Goal: Book appointment/travel/reservation

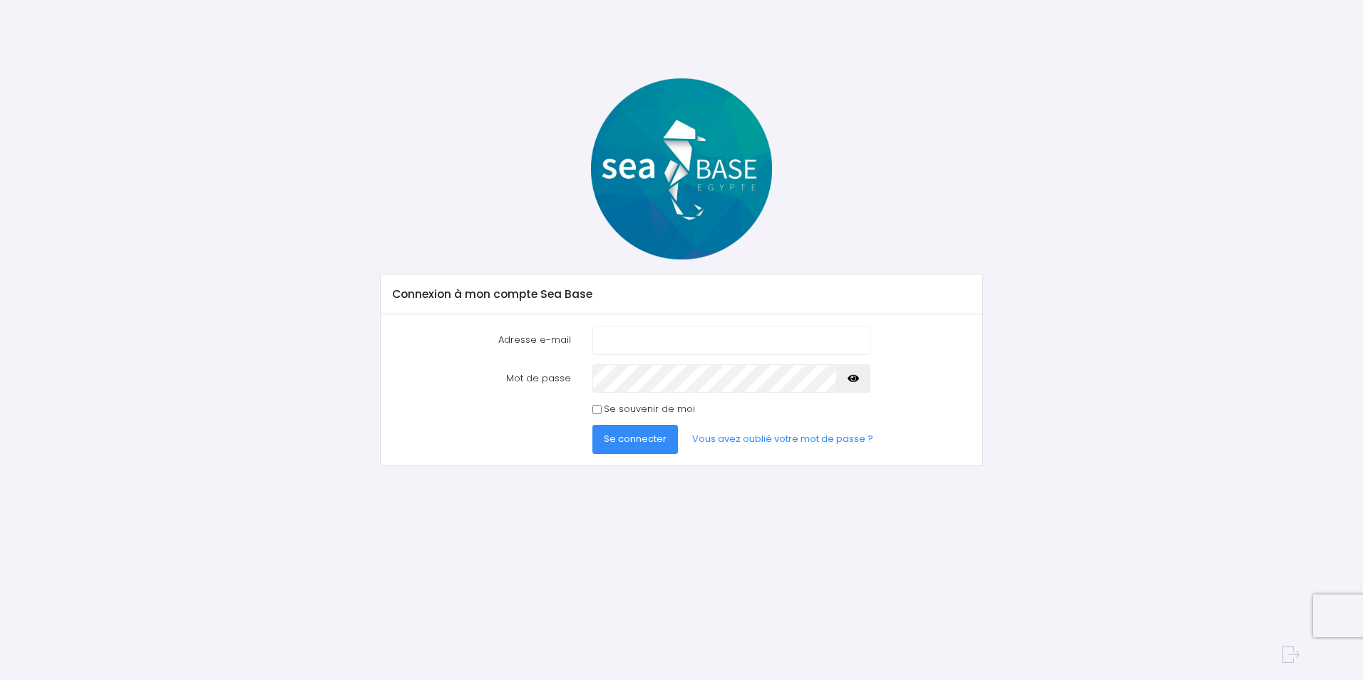
click at [684, 339] on input "Adresse e-mail" at bounding box center [731, 340] width 278 height 29
type input "[EMAIL_ADDRESS][DOMAIN_NAME]"
click at [740, 443] on link "Vous avez oublié votre mot de passe ?" at bounding box center [783, 439] width 204 height 29
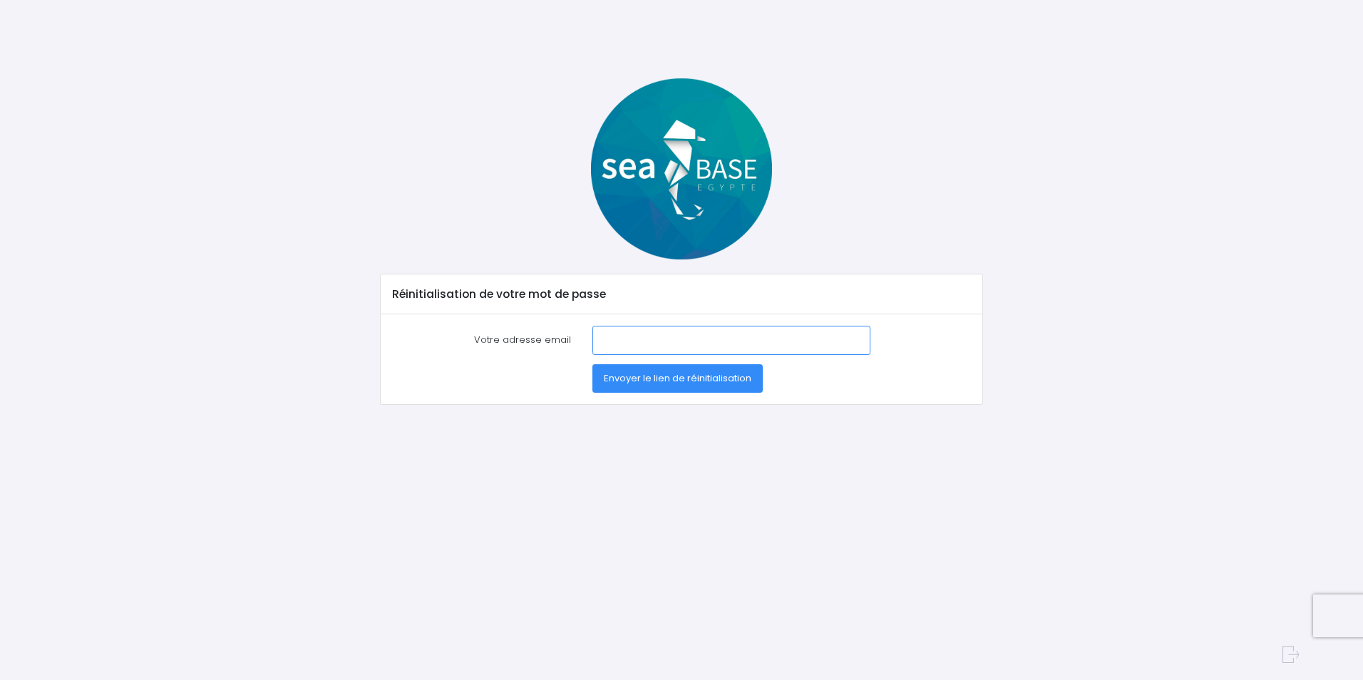
click at [663, 337] on input "Votre adresse email" at bounding box center [731, 340] width 278 height 29
type input "nspoulain@orange.fr"
click at [670, 384] on span "Envoyer le lien de réinitialisation" at bounding box center [678, 378] width 148 height 14
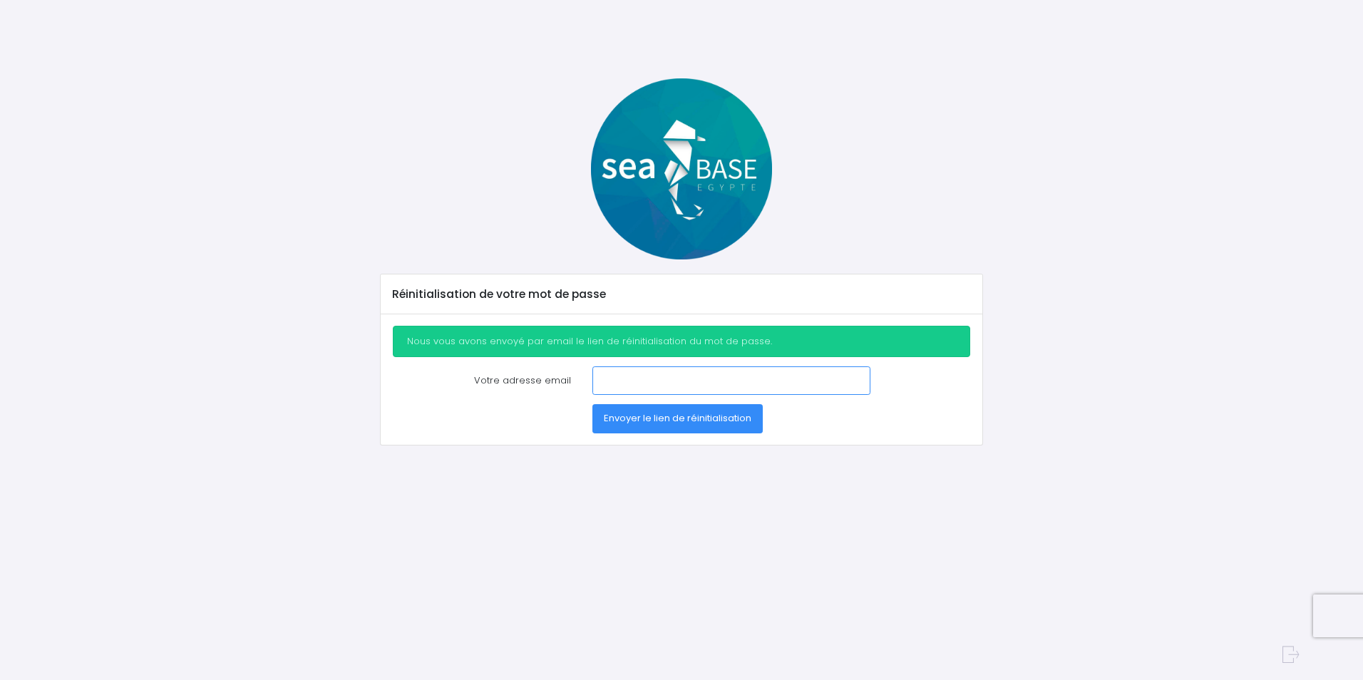
click at [664, 383] on input "Votre adresse email" at bounding box center [731, 380] width 278 height 29
click at [653, 384] on input "Votre adresse email" at bounding box center [731, 380] width 278 height 29
click at [545, 420] on div "Envoyer le lien de réinitialisation" at bounding box center [682, 418] width 600 height 29
click at [686, 158] on img at bounding box center [681, 168] width 181 height 181
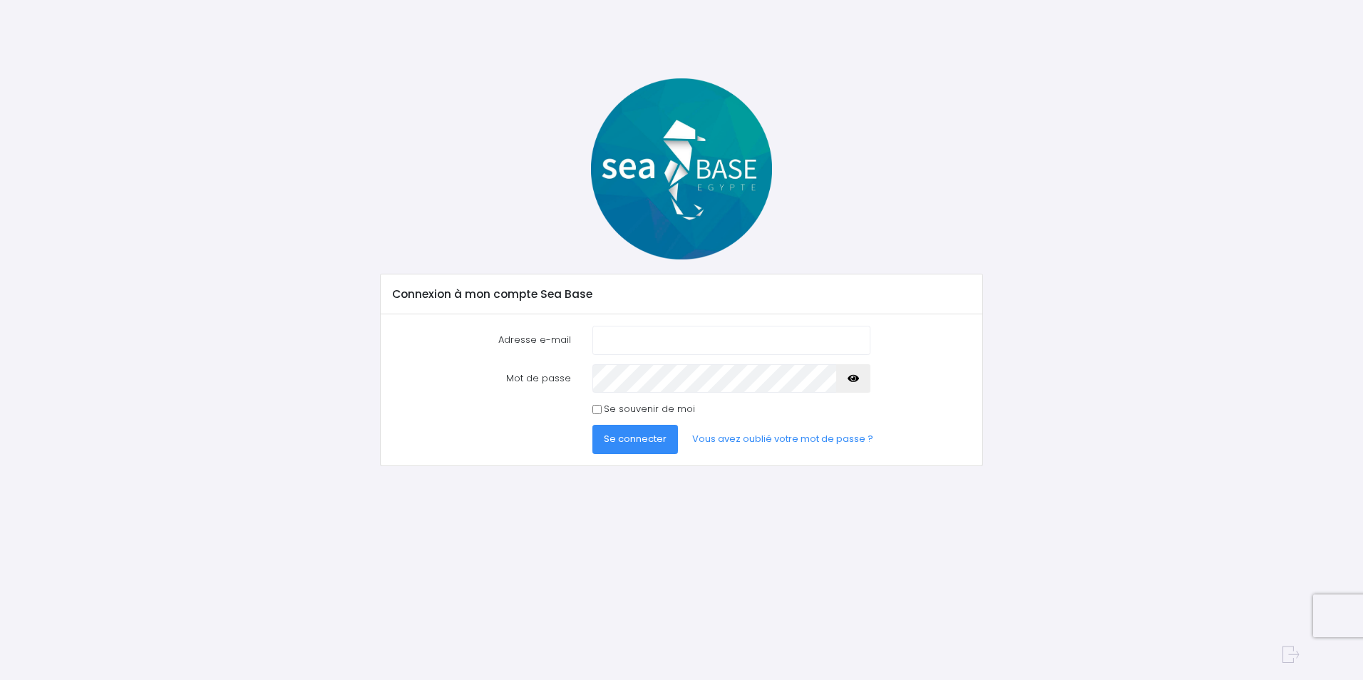
click at [712, 347] on input "Adresse e-mail" at bounding box center [731, 340] width 278 height 29
type input "[EMAIL_ADDRESS][DOMAIN_NAME]"
click at [592, 425] on button "Se connecter" at bounding box center [635, 439] width 86 height 29
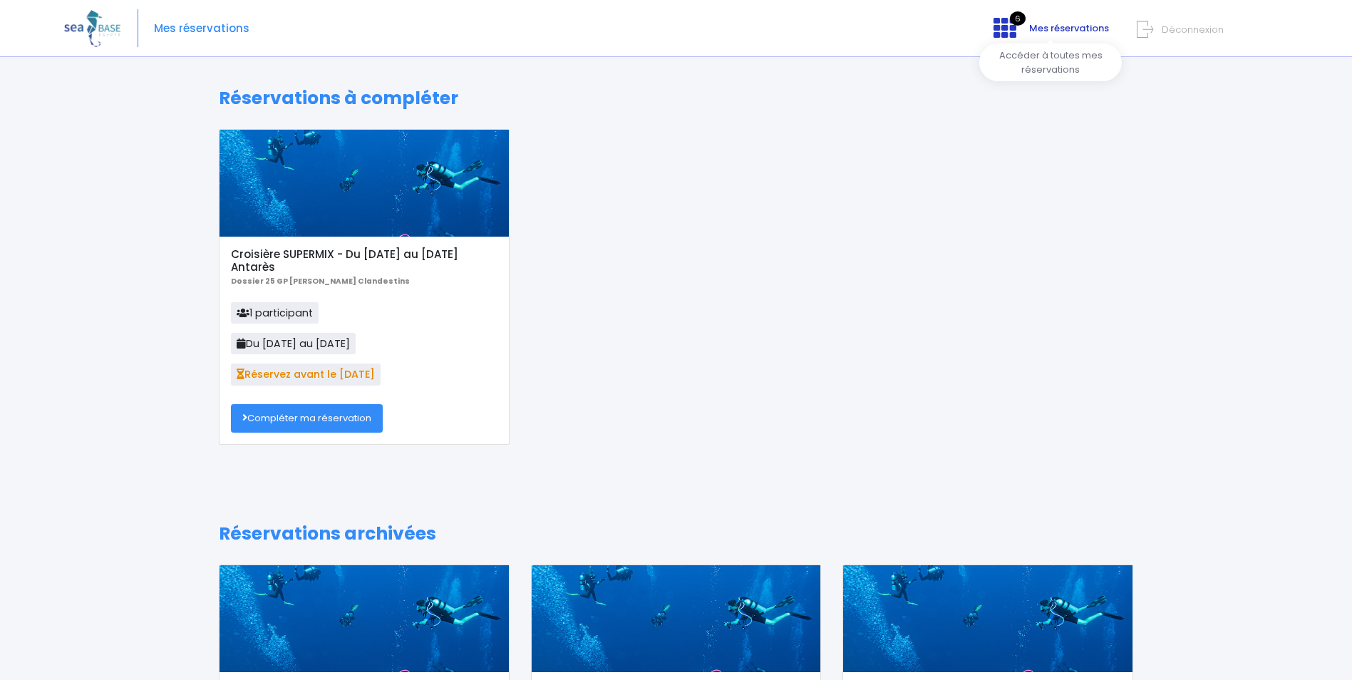
click at [1038, 36] on link "6 Mes réservations" at bounding box center [1049, 33] width 135 height 14
click at [292, 414] on link "Compléter ma réservation" at bounding box center [307, 418] width 152 height 29
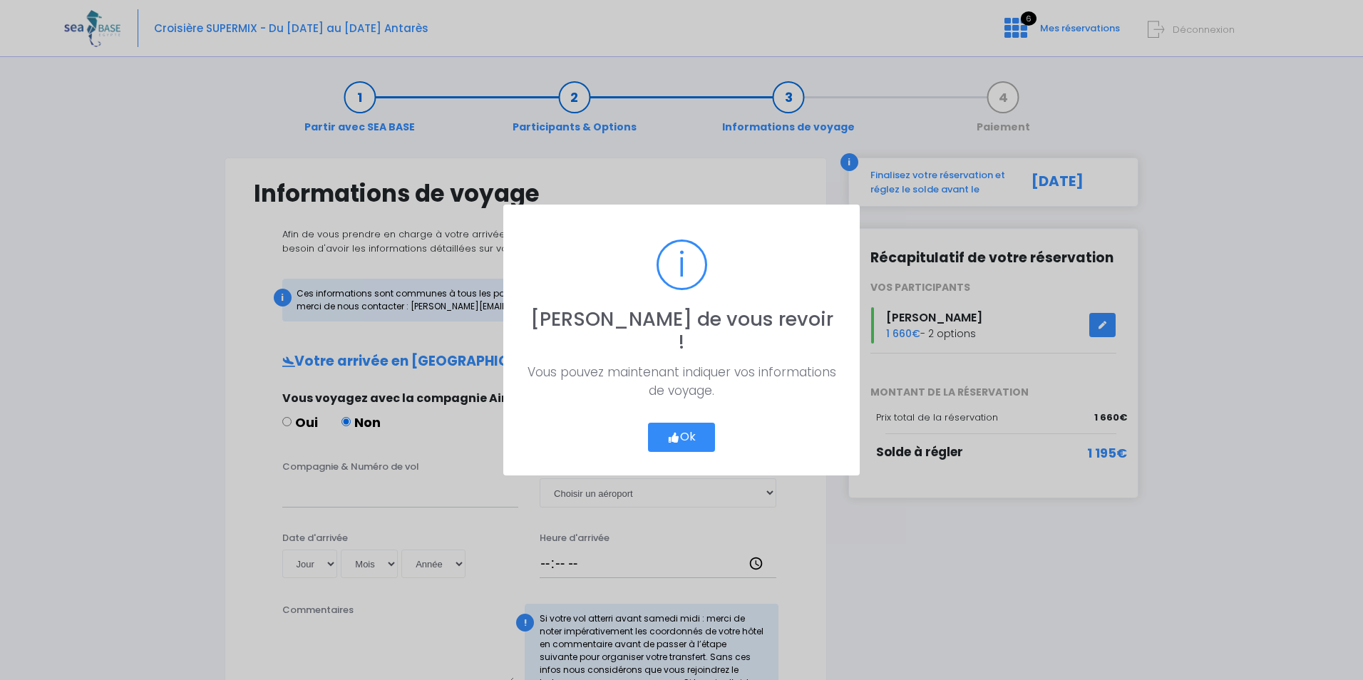
click at [696, 423] on button "Ok" at bounding box center [681, 438] width 67 height 30
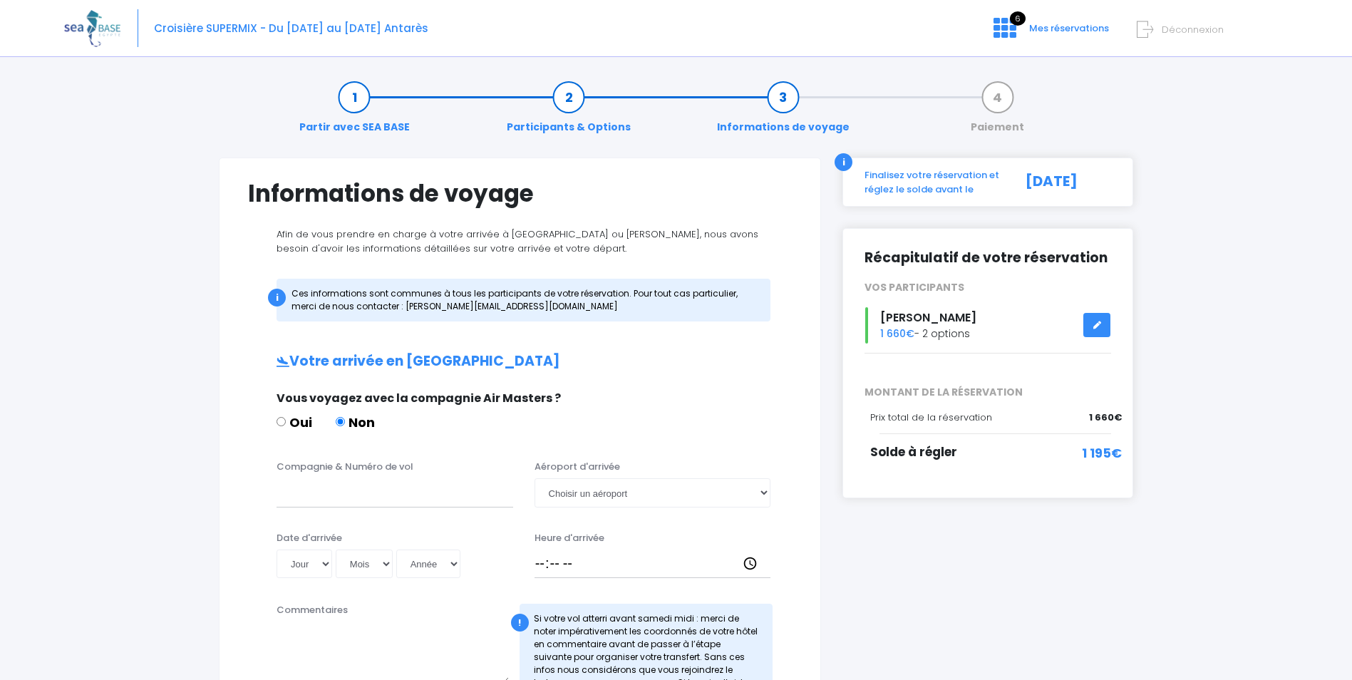
click at [418, 428] on div "Oui Non" at bounding box center [518, 425] width 483 height 24
click at [386, 498] on input "Compagnie & Numéro de vol" at bounding box center [395, 492] width 237 height 29
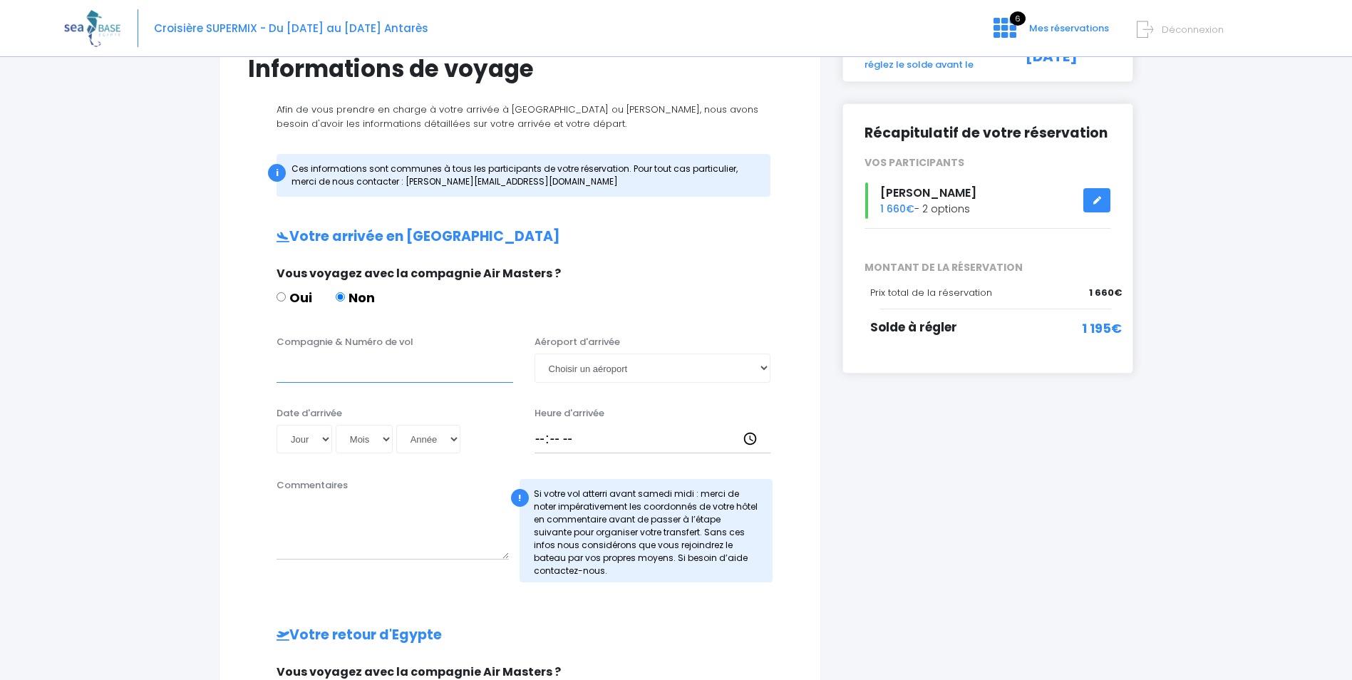
scroll to position [214, 0]
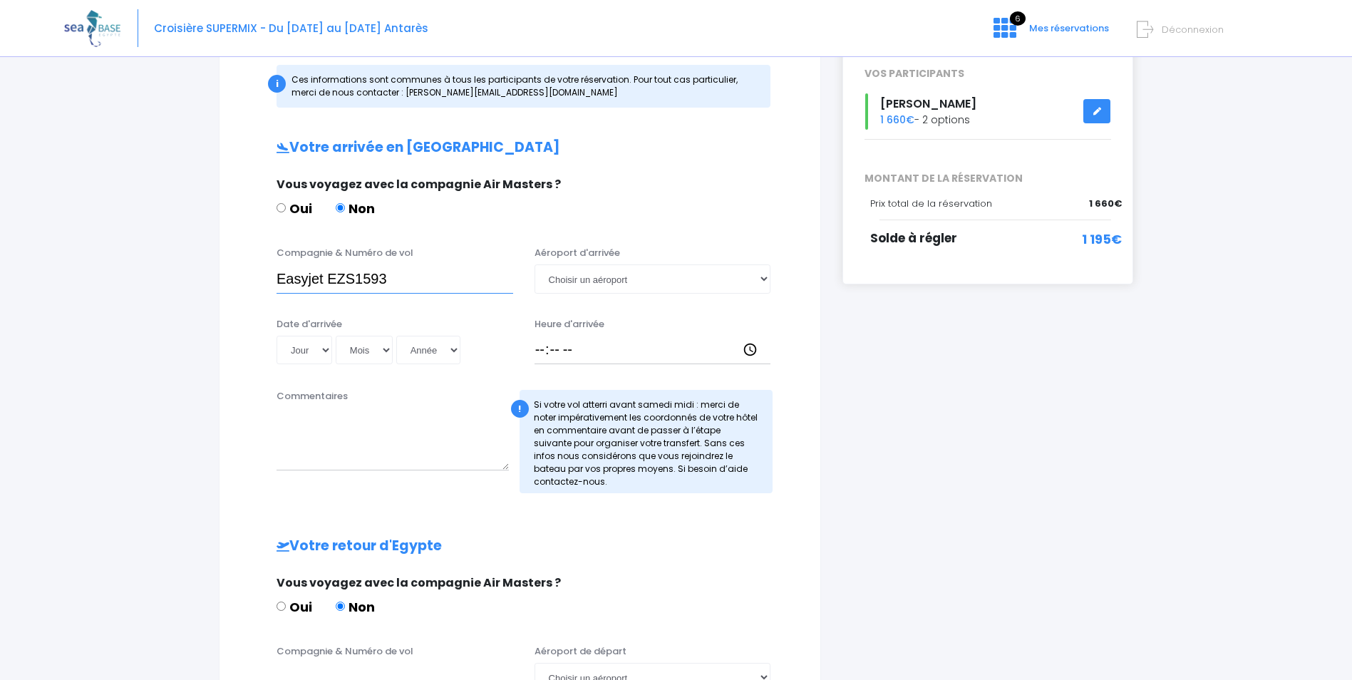
type input "Easyjet EZS1593"
click at [324, 348] on select "Jour 01 02 03 04 05 06 07 08 09 10 11 12 13 14 15 16 17 18 19 20 21 22 23 24 25…" at bounding box center [305, 350] width 56 height 29
select select "01"
click at [277, 336] on select "Jour 01 02 03 04 05 06 07 08 09 10 11 12 13 14 15 16 17 18 19 20 21 22 23 24 25…" at bounding box center [305, 350] width 56 height 29
click at [372, 347] on select "Mois 01 02 03 04 05 06 07 08 09 10 11 12" at bounding box center [364, 350] width 57 height 29
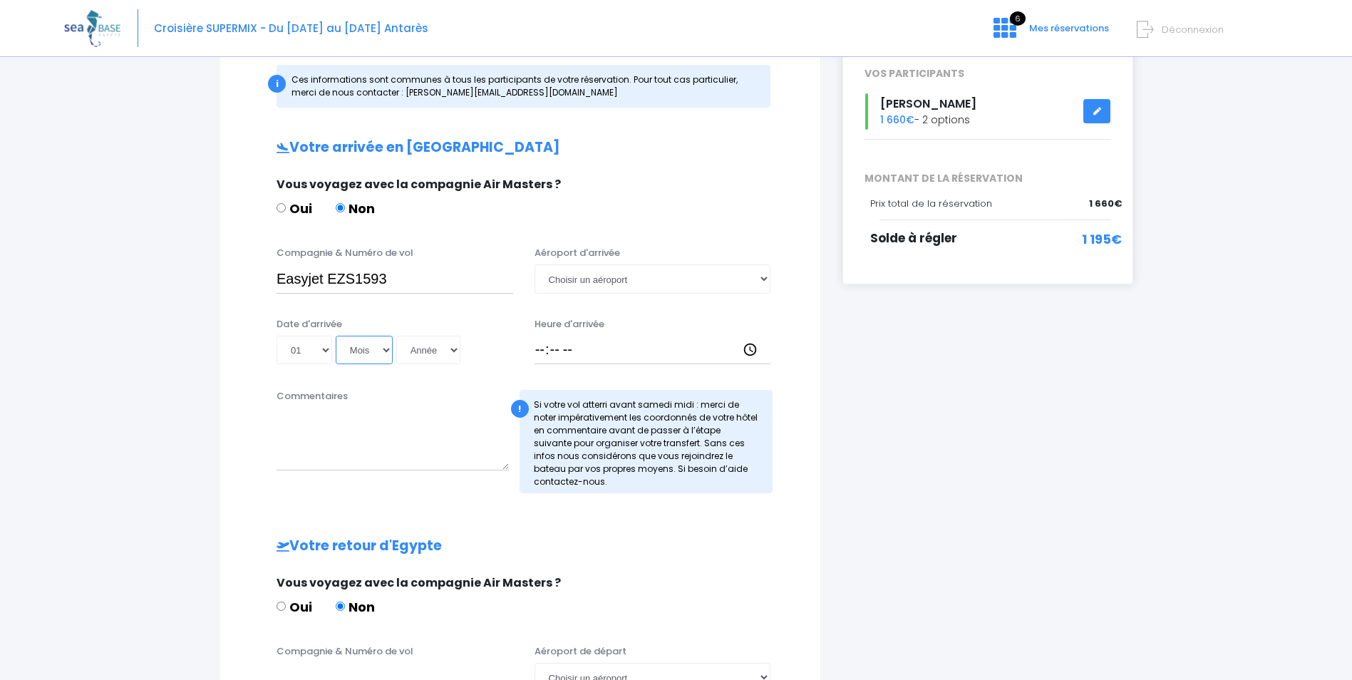
select select "11"
click at [336, 336] on select "Mois 01 02 03 04 05 06 07 08 09 10 11 12" at bounding box center [364, 350] width 57 height 29
click at [419, 352] on select "Année 2045 2044 2043 2042 2041 2040 2039 2038 2037 2036 2035 2034 2033 2032 203…" at bounding box center [428, 350] width 64 height 29
select select "2025"
click at [396, 336] on select "Année 2045 2044 2043 2042 2041 2040 2039 2038 2037 2036 2035 2034 2033 2032 203…" at bounding box center [428, 350] width 64 height 29
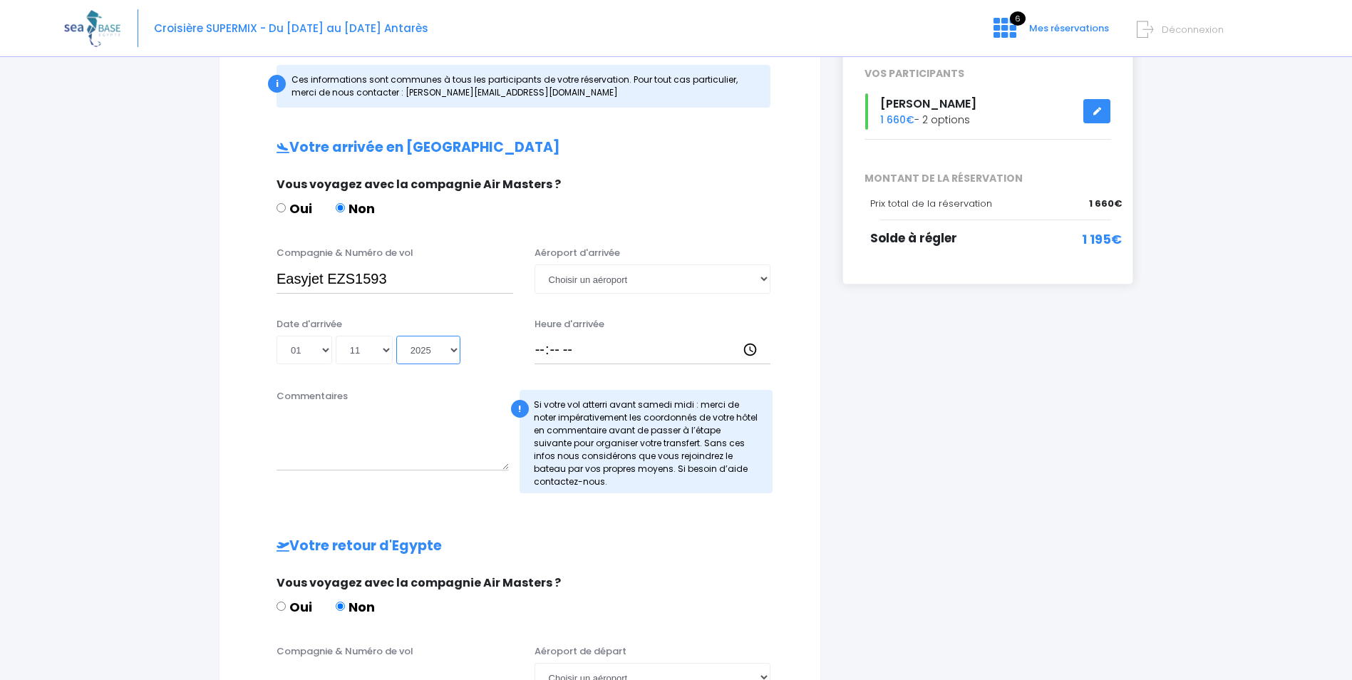
type input "2025-11-01"
click at [763, 282] on select "Choisir un aéroport Hurghada Marsa Alam" at bounding box center [653, 279] width 237 height 29
select select "Hurghada"
click at [535, 265] on select "Choisir un aéroport Hurghada Marsa Alam" at bounding box center [653, 279] width 237 height 29
click at [565, 346] on input "Heure d'arrivée" at bounding box center [653, 350] width 237 height 29
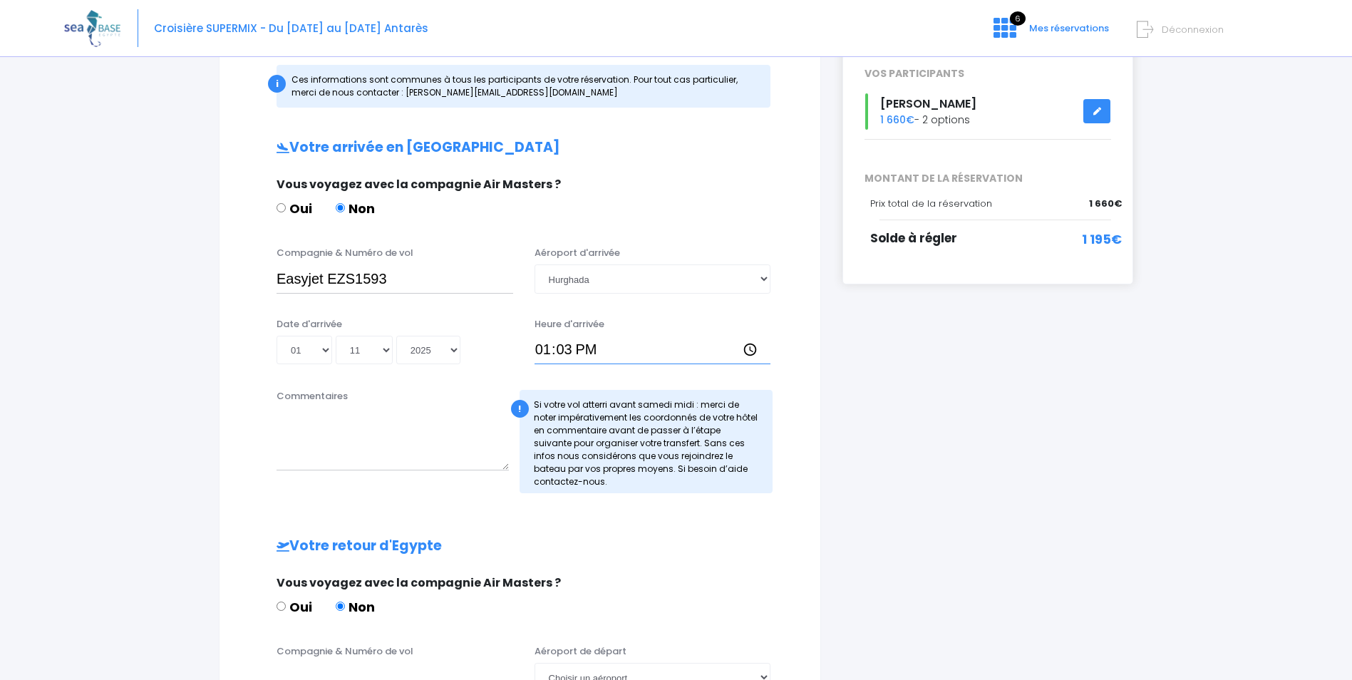
type input "13:30"
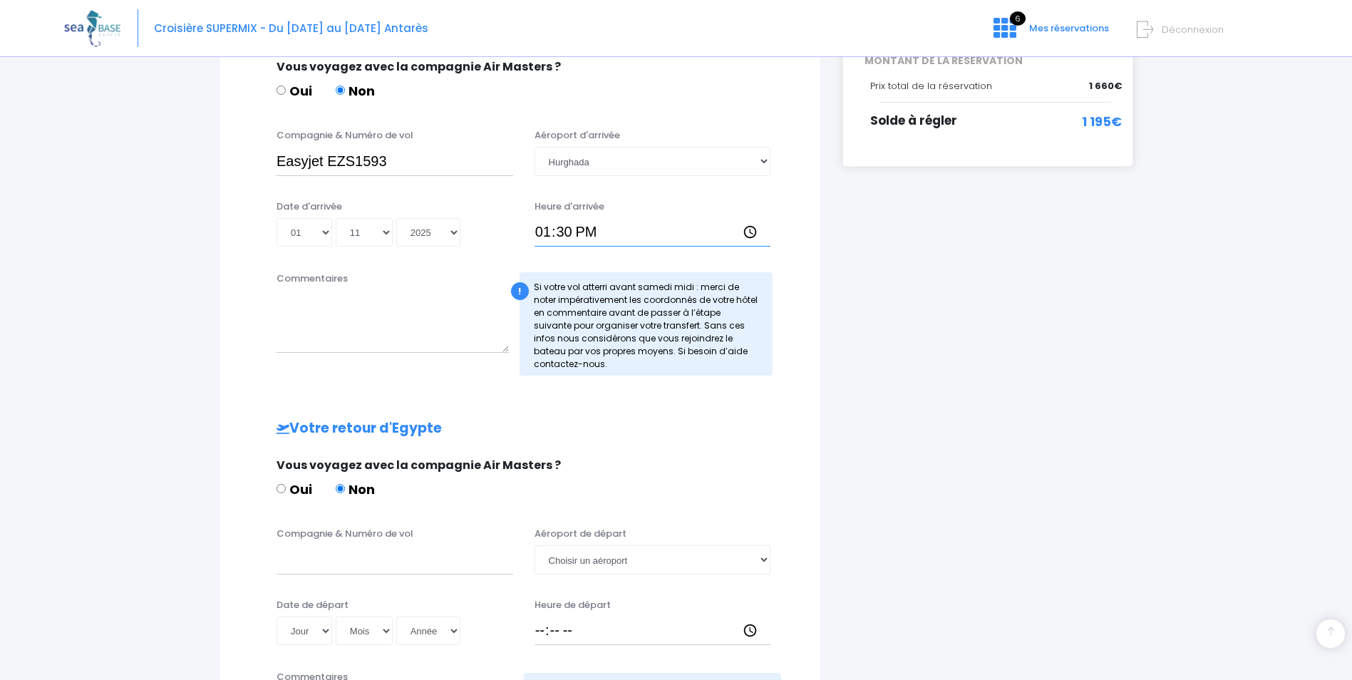
scroll to position [356, 0]
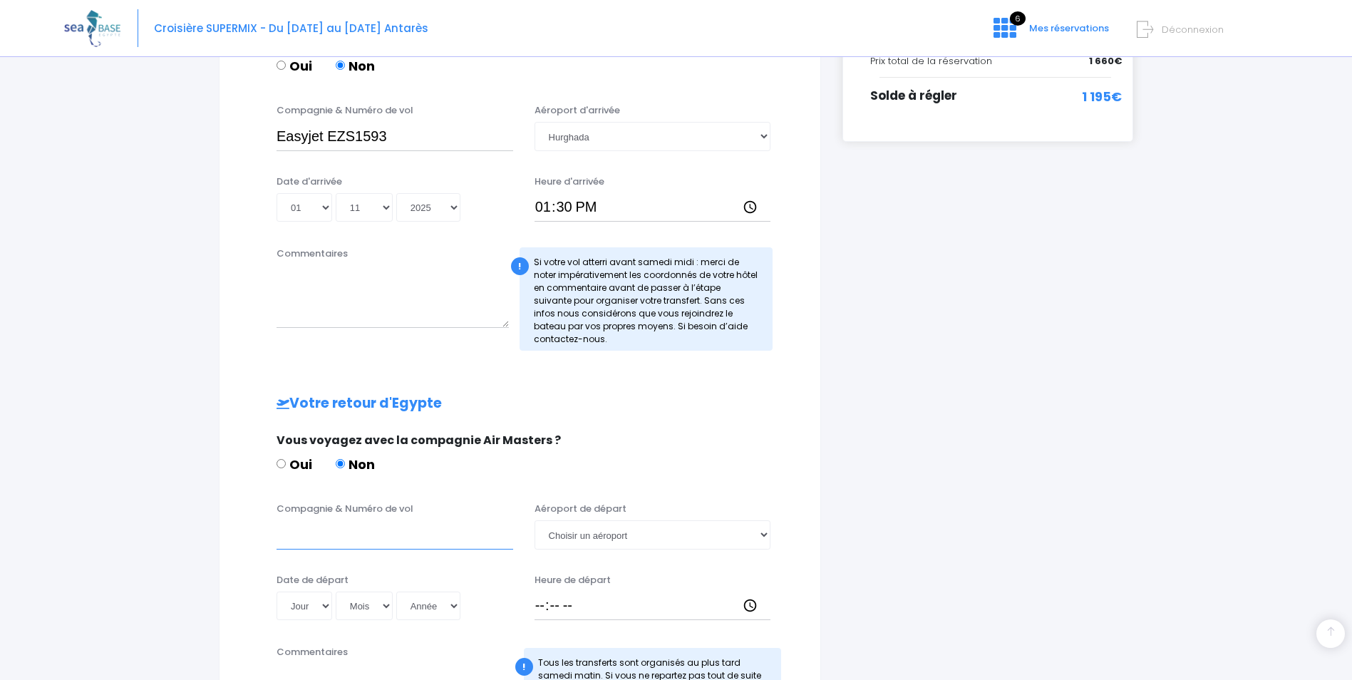
click at [339, 535] on input "Compagnie & Numéro de vol" at bounding box center [395, 534] width 237 height 29
drag, startPoint x: 391, startPoint y: 136, endPoint x: 271, endPoint y: 145, distance: 120.8
click at [271, 145] on div "Compagnie & Numéro de vol Easyjet EZS1593" at bounding box center [395, 126] width 258 height 47
click at [310, 533] on input "Compagnie & Numéro de vol" at bounding box center [395, 534] width 237 height 29
paste input "Easyjet EZS1593"
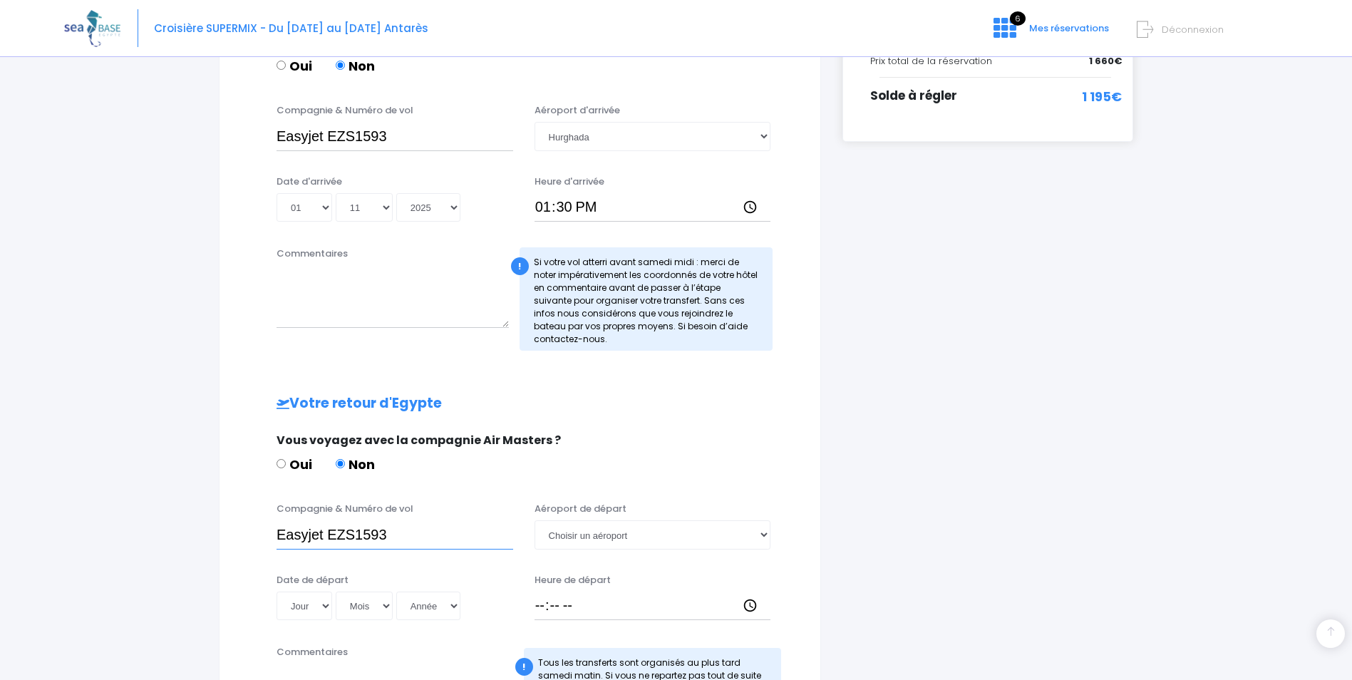
drag, startPoint x: 382, startPoint y: 535, endPoint x: 396, endPoint y: 535, distance: 13.5
click at [396, 535] on input "Easyjet EZS1593" at bounding box center [395, 534] width 237 height 29
type input "Easyjet EZS1594"
click at [573, 539] on select "Choisir un aéroport Hurghada Marsa Alam" at bounding box center [653, 534] width 237 height 29
select select "Hurghada"
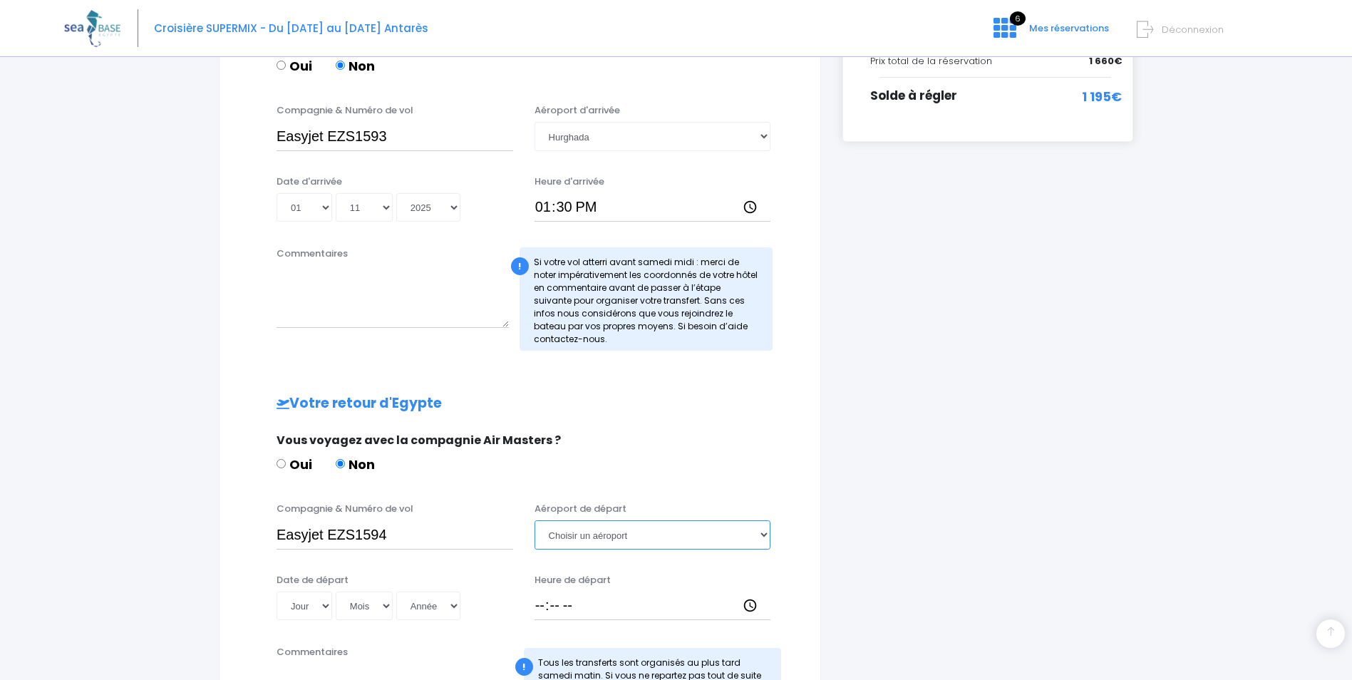
click at [535, 520] on select "Choisir un aéroport Hurghada Marsa Alam" at bounding box center [653, 534] width 237 height 29
click at [327, 605] on select "Jour 01 02 03 04 05 06 07 08 09 10 11 12 13 14 15 16 17 18 19 20 21 22 23 24 25…" at bounding box center [305, 606] width 56 height 29
select select "08"
click at [277, 592] on select "Jour 01 02 03 04 05 06 07 08 09 10 11 12 13 14 15 16 17 18 19 20 21 22 23 24 25…" at bounding box center [305, 606] width 56 height 29
click at [373, 606] on select "Mois 01 02 03 04 05 06 07 08 09 10 11 12" at bounding box center [364, 606] width 57 height 29
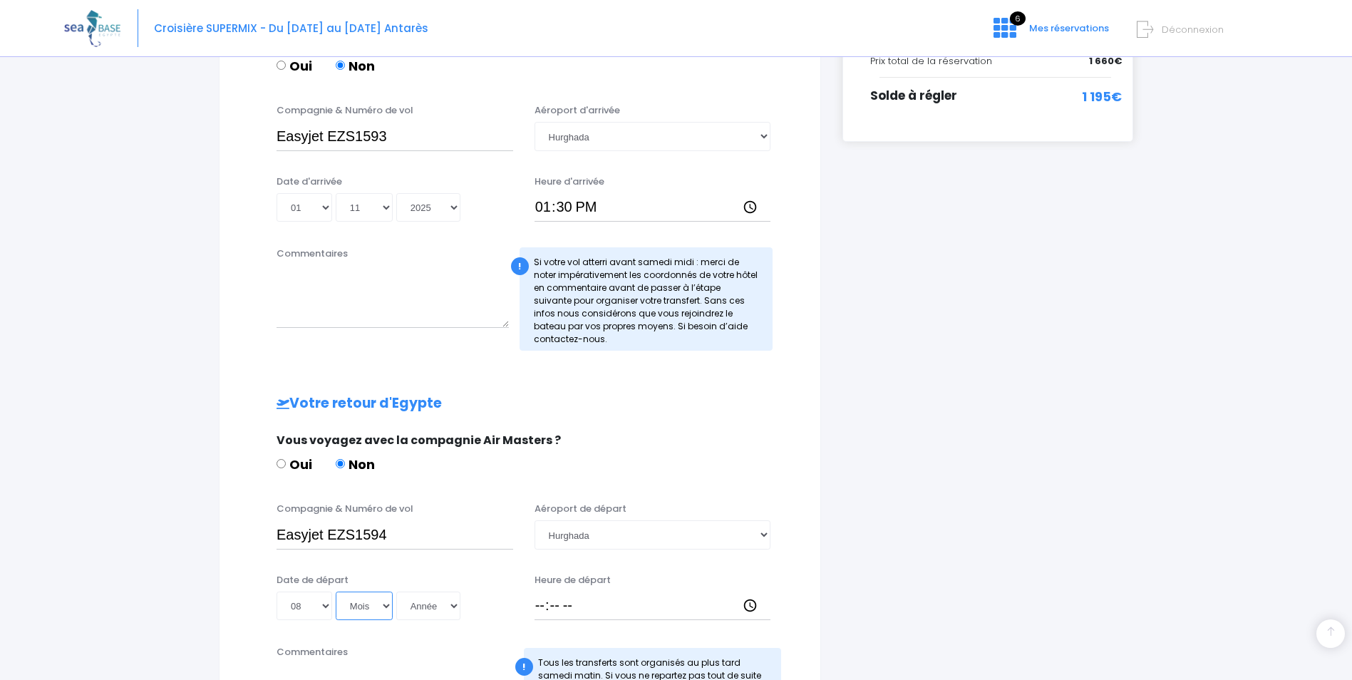
select select "11"
click at [336, 592] on select "Mois 01 02 03 04 05 06 07 08 09 10 11 12" at bounding box center [364, 606] width 57 height 29
click at [410, 606] on select "Année 2045 2044 2043 2042 2041 2040 2039 2038 2037 2036 2035 2034 2033 2032 203…" at bounding box center [428, 606] width 64 height 29
select select "2025"
click at [396, 592] on select "Année 2045 2044 2043 2042 2041 2040 2039 2038 2037 2036 2035 2034 2033 2032 203…" at bounding box center [428, 606] width 64 height 29
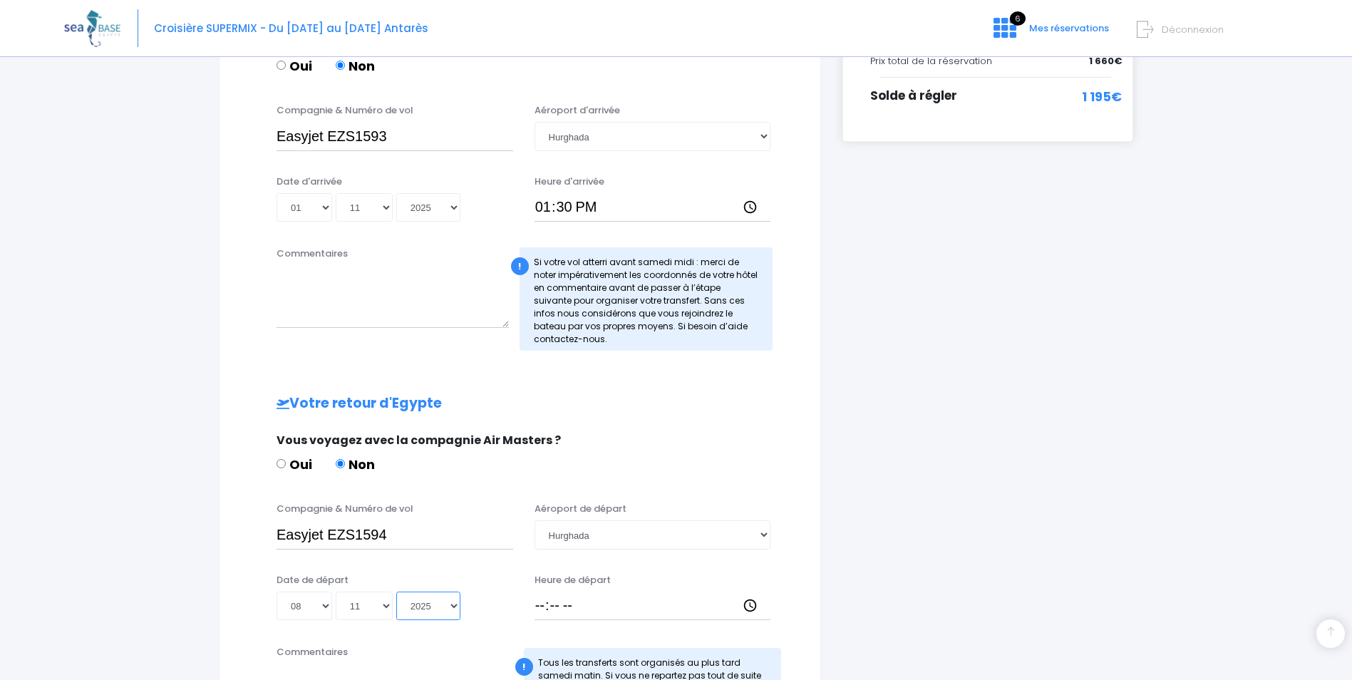
type input "2025-11-08"
click at [543, 611] on input "Heure de départ" at bounding box center [653, 606] width 237 height 29
type input "14:25"
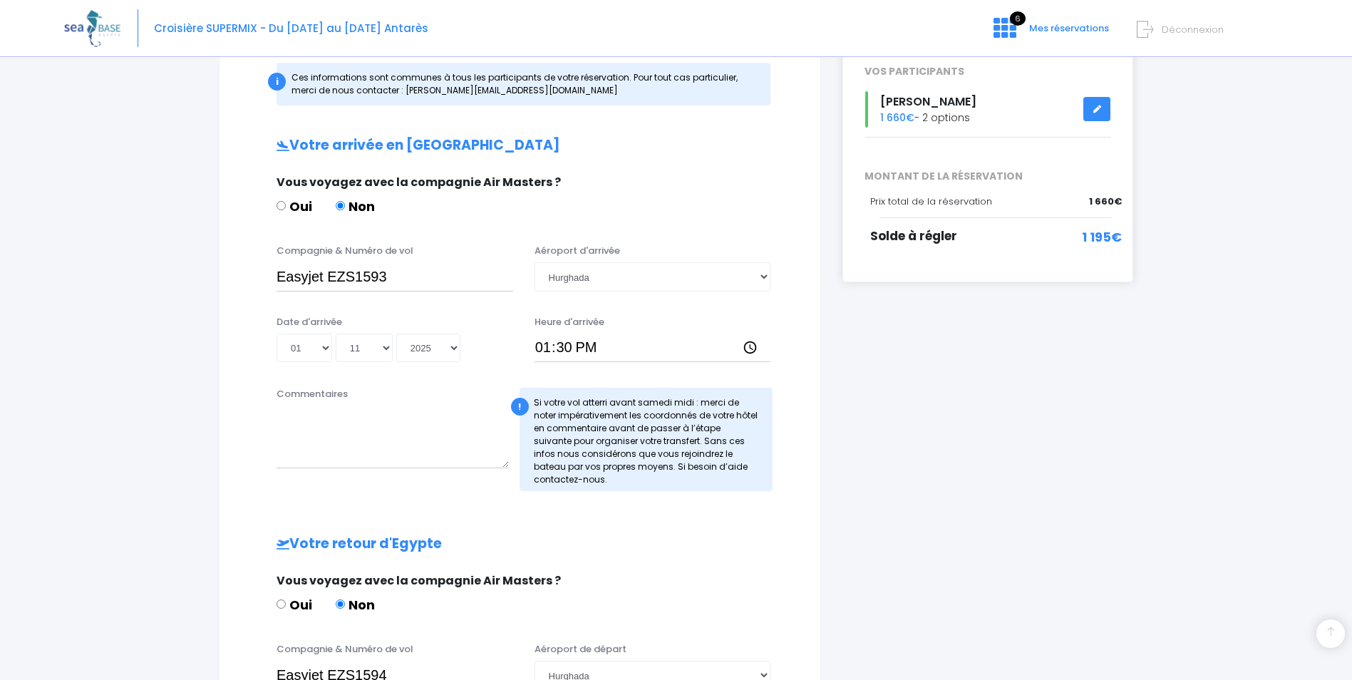
scroll to position [573, 0]
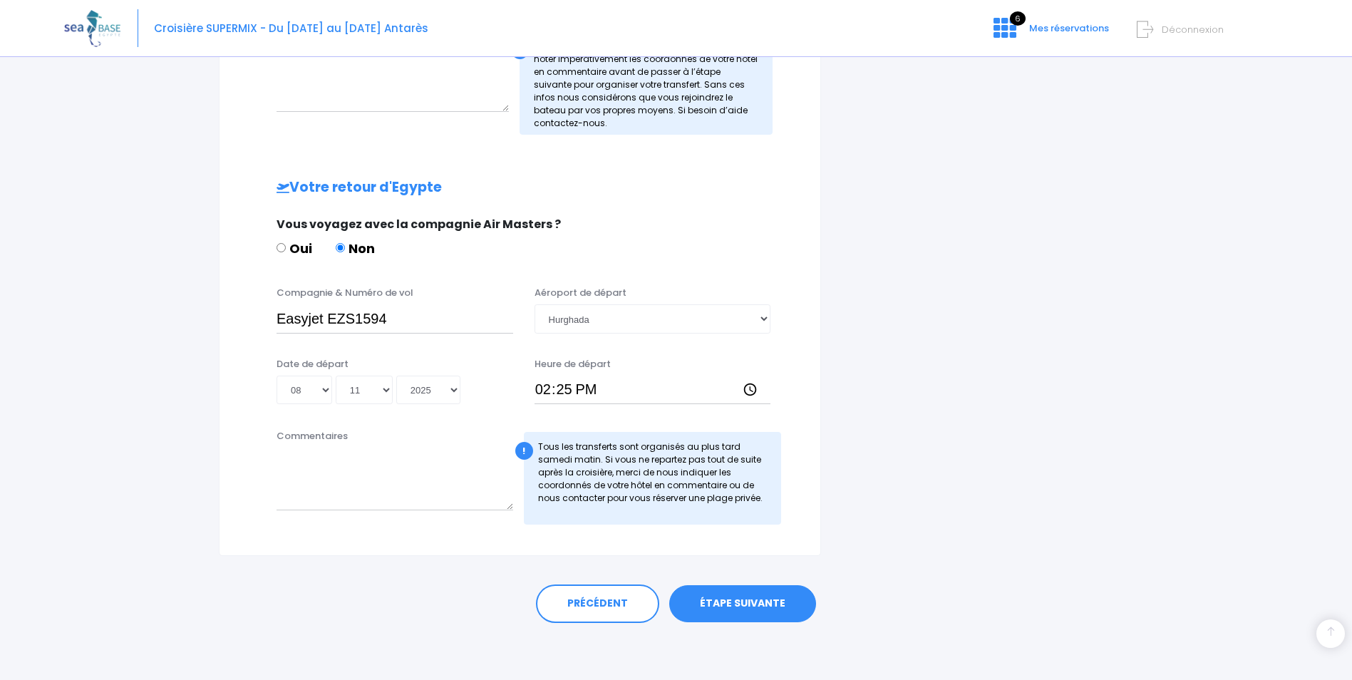
click at [774, 603] on link "ÉTAPE SUIVANTE" at bounding box center [742, 603] width 147 height 37
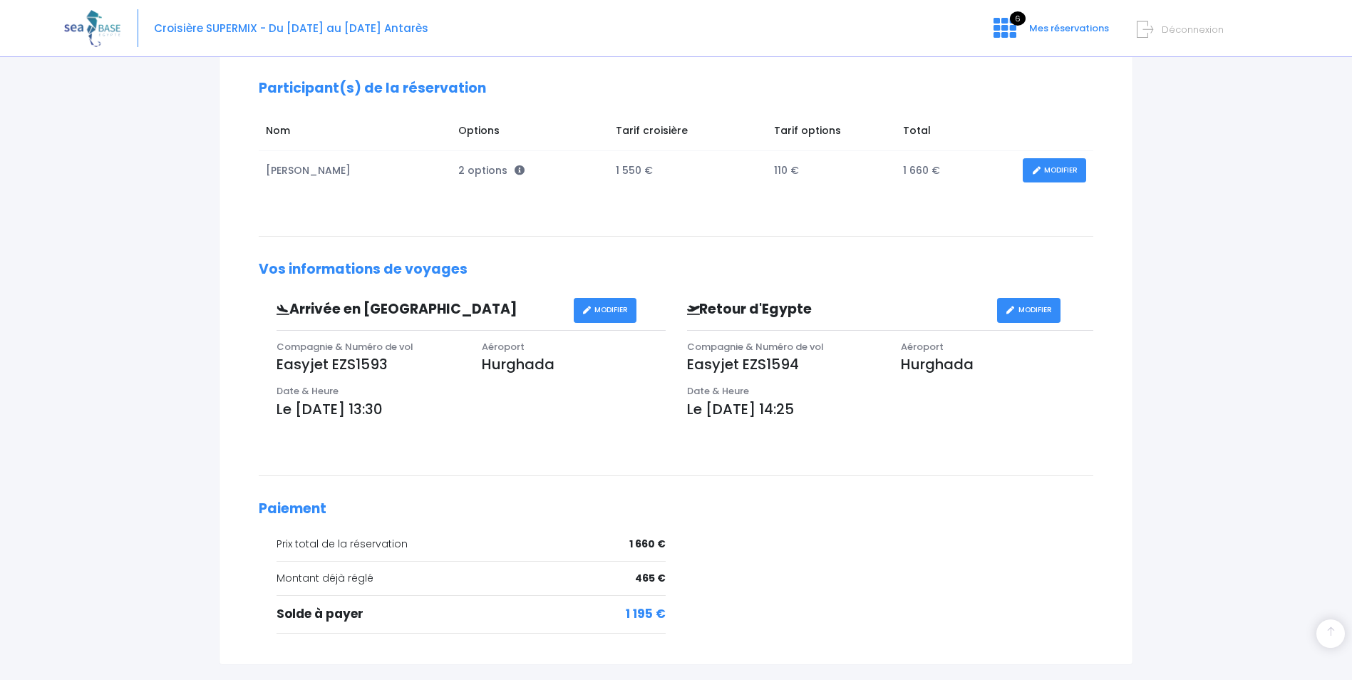
scroll to position [285, 0]
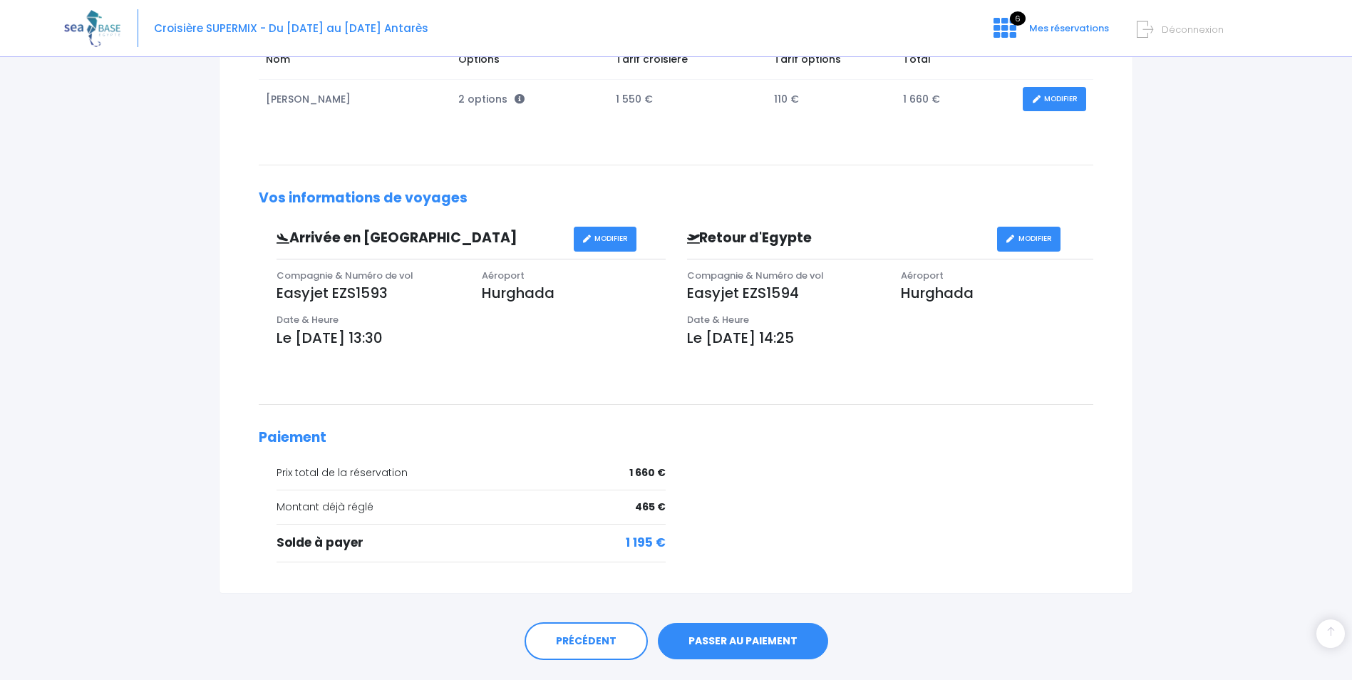
click at [748, 642] on link "PASSER AU PAIEMENT" at bounding box center [743, 641] width 170 height 37
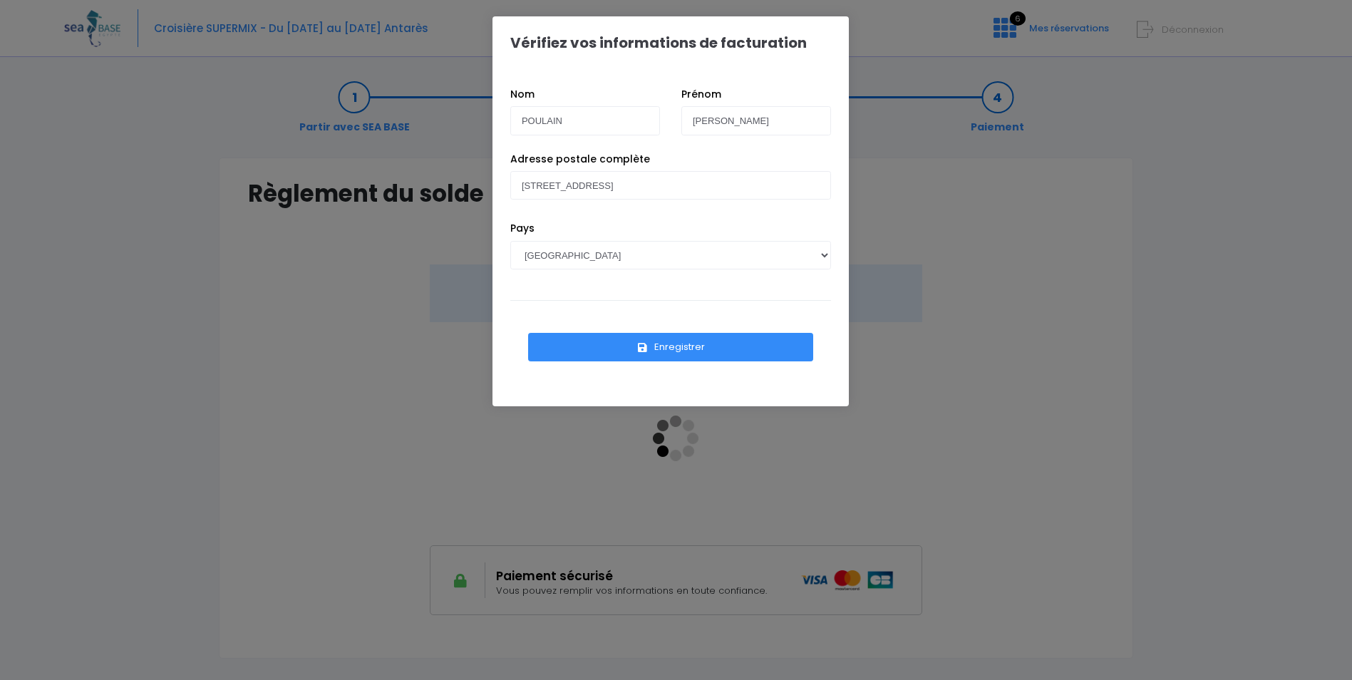
click at [674, 341] on button "Enregistrer" at bounding box center [670, 347] width 285 height 29
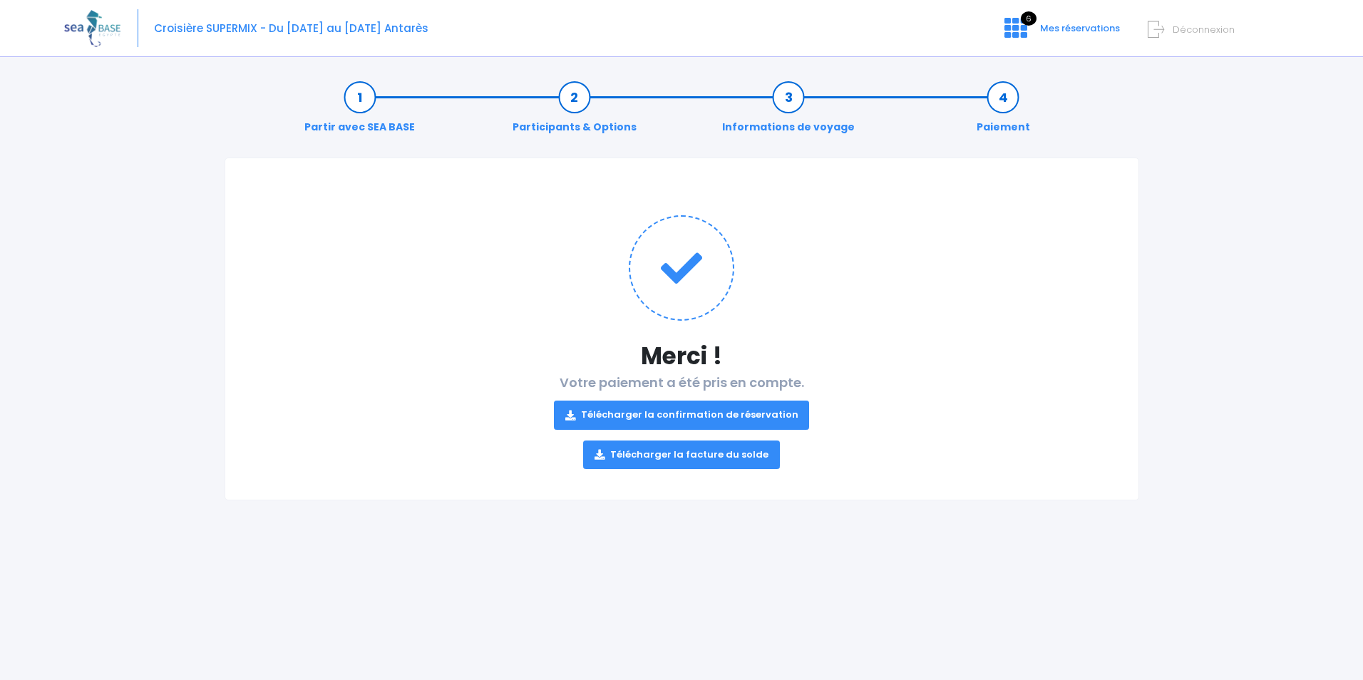
click at [770, 414] on link "Télécharger la confirmation de réservation" at bounding box center [682, 415] width 256 height 29
click at [712, 456] on link "Télécharger la facture du solde" at bounding box center [681, 455] width 197 height 29
click at [946, 415] on p "Télécharger la confirmation de réservation Télécharger la facture du solde" at bounding box center [682, 429] width 856 height 79
click at [687, 274] on icon at bounding box center [682, 268] width 106 height 106
click at [1027, 30] on icon at bounding box center [1016, 27] width 23 height 23
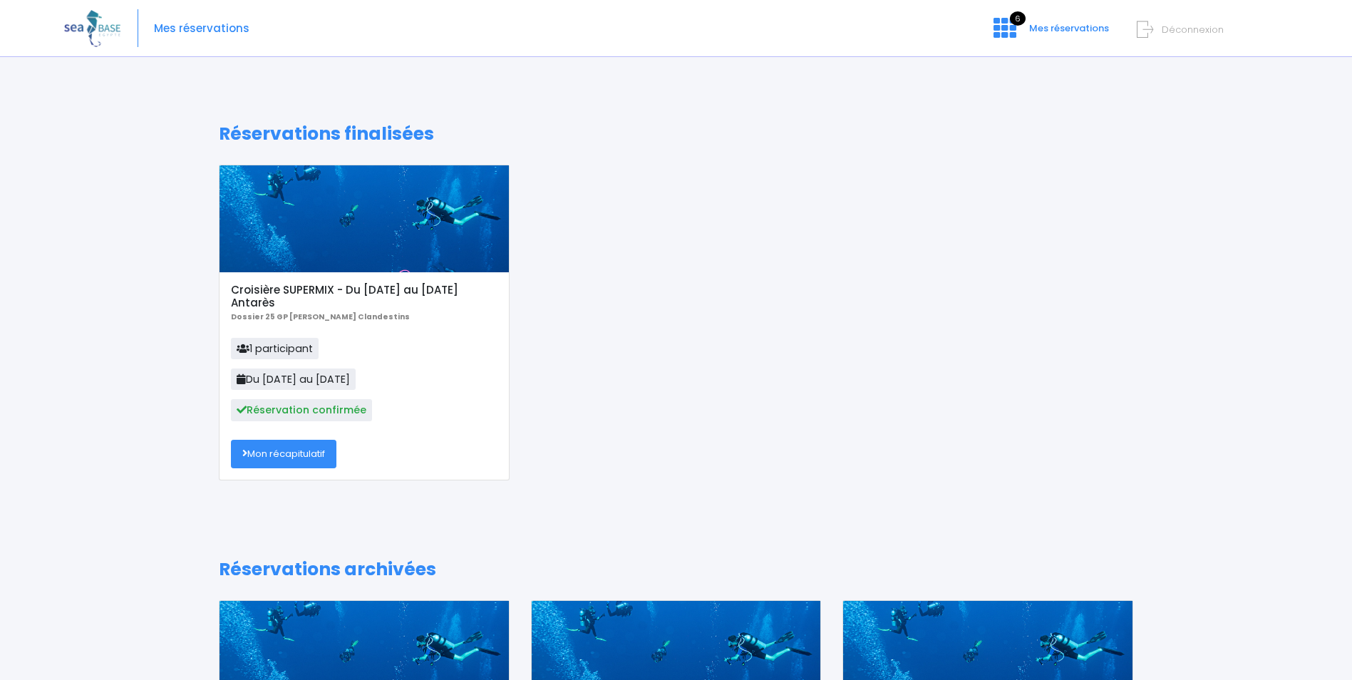
click at [307, 459] on link "Mon récapitulatif" at bounding box center [284, 454] width 106 height 29
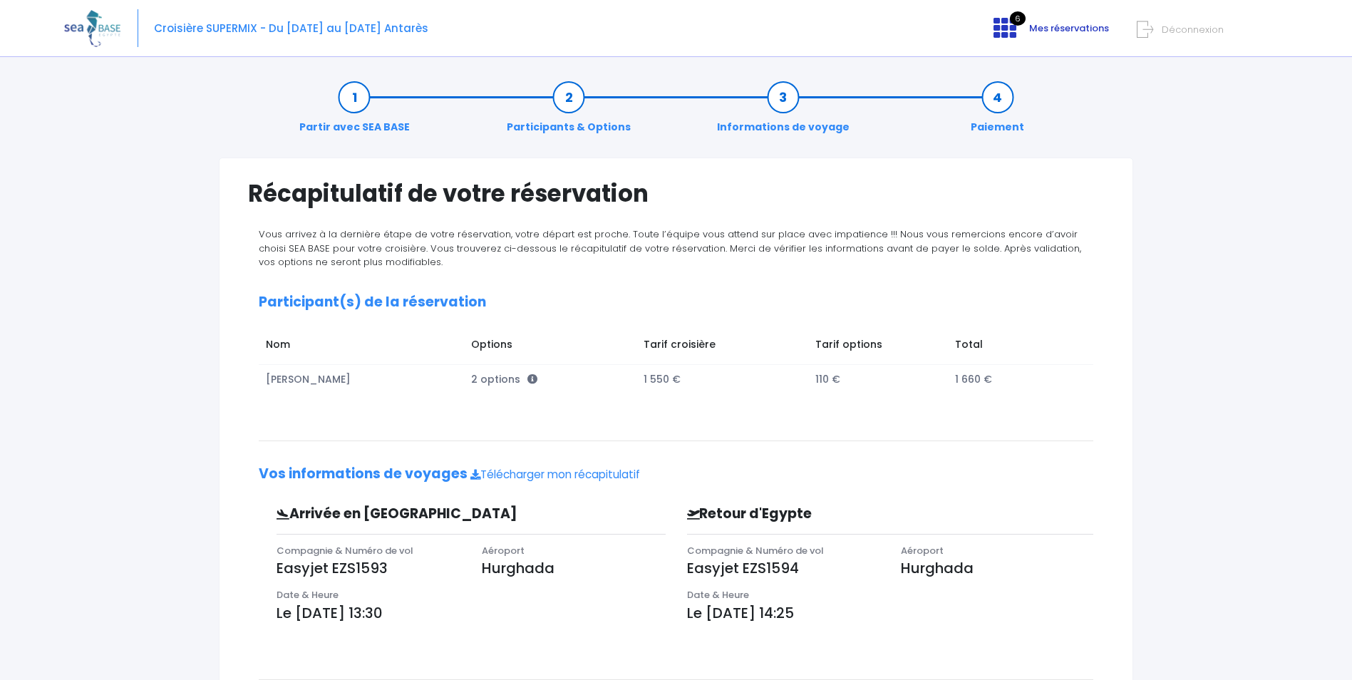
click at [1016, 17] on span "6" at bounding box center [1018, 18] width 16 height 14
